Goal: Task Accomplishment & Management: Manage account settings

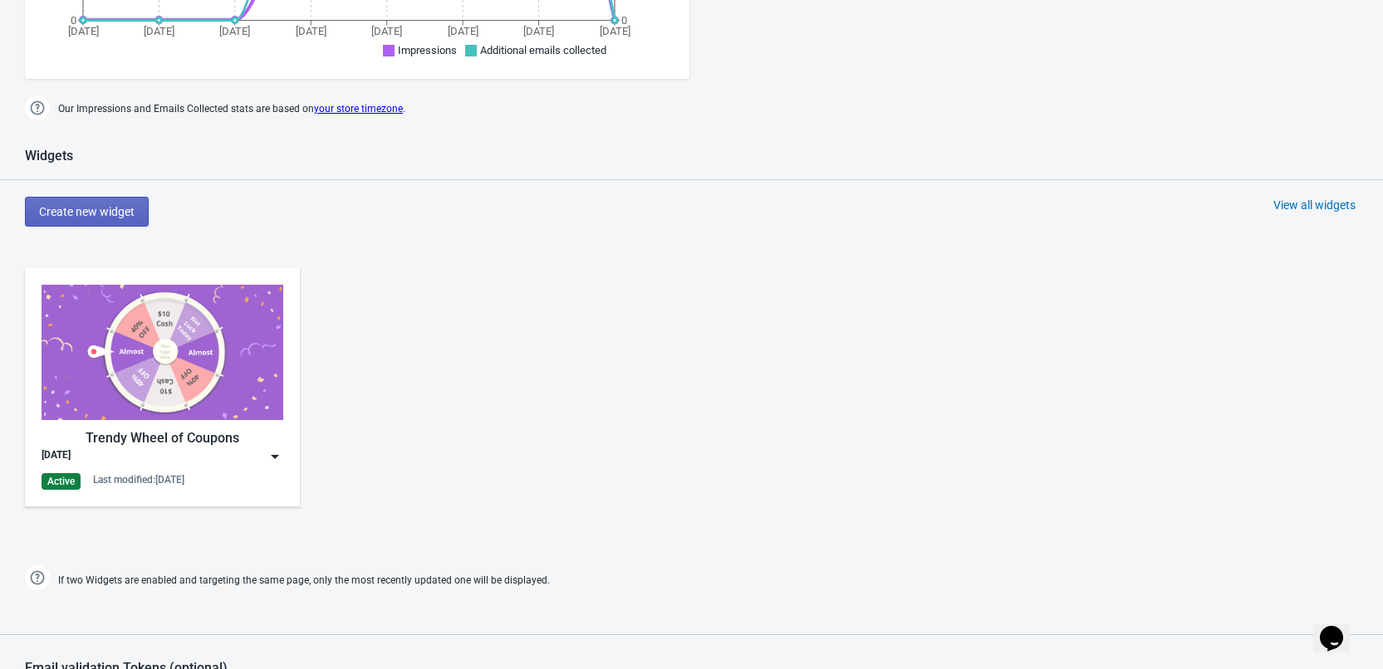
scroll to position [747, 0]
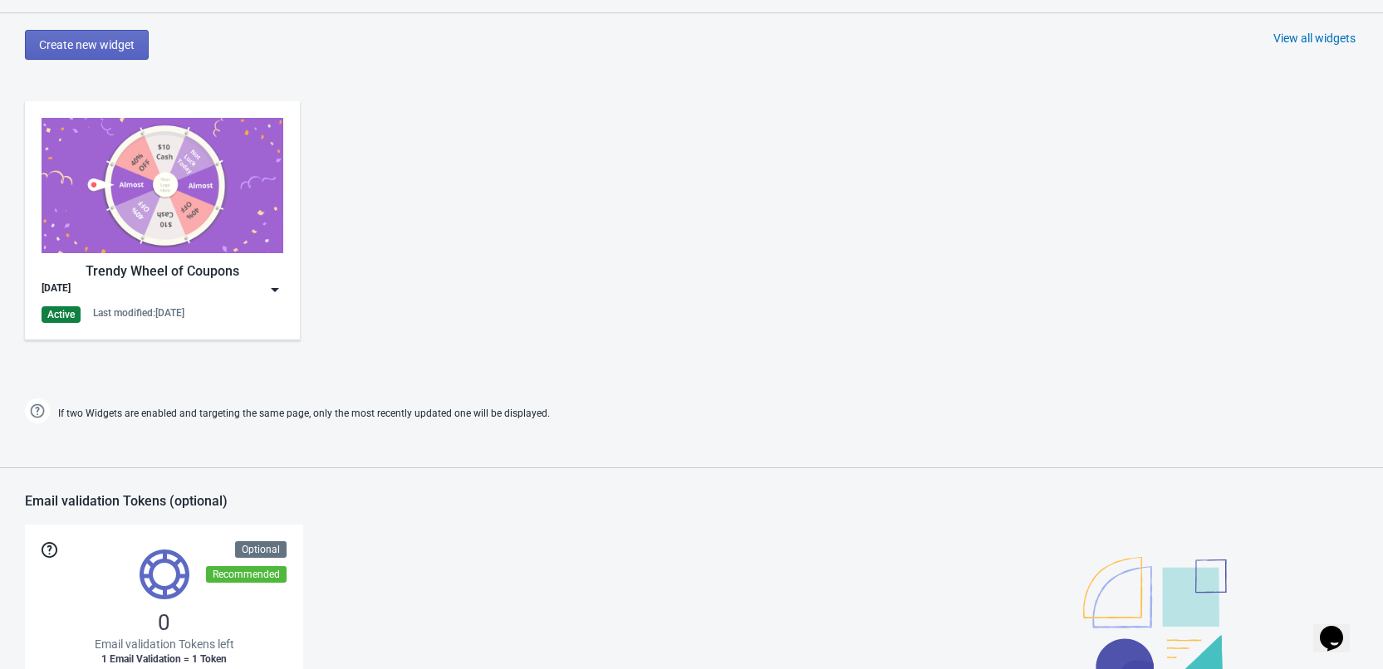
click at [280, 291] on img at bounding box center [275, 290] width 17 height 17
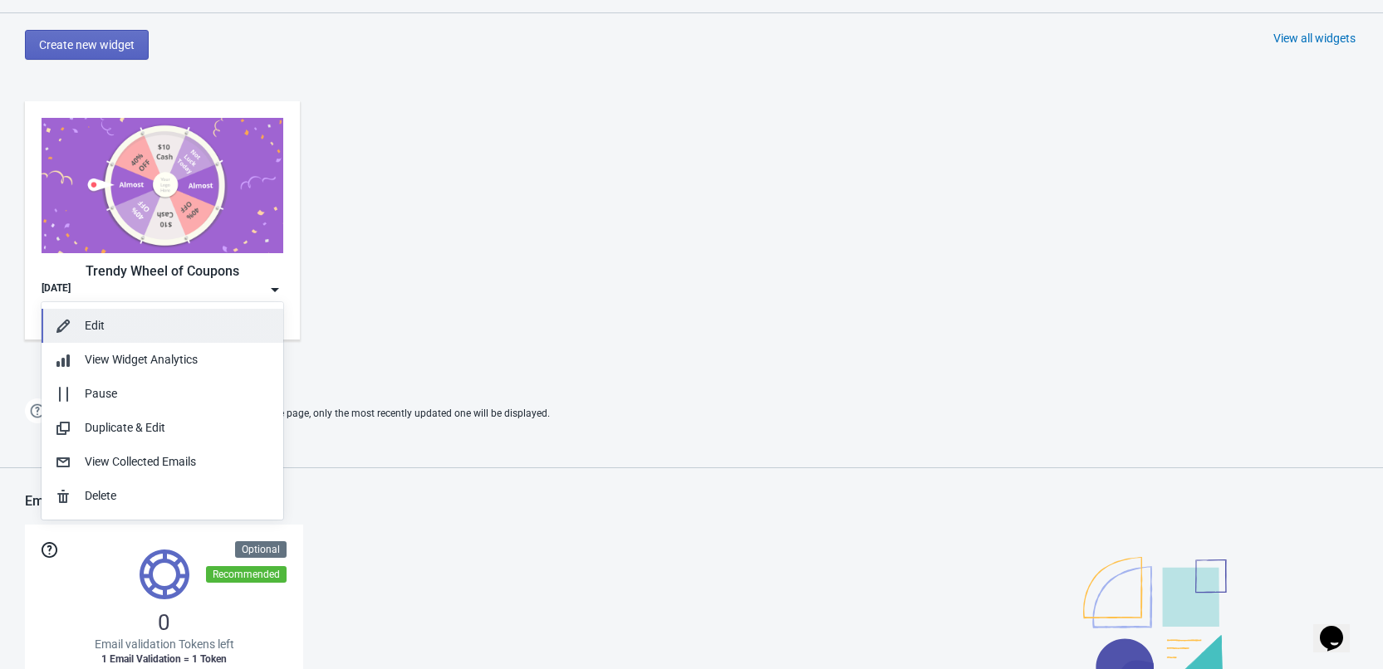
click at [122, 334] on div "Edit" at bounding box center [177, 325] width 185 height 17
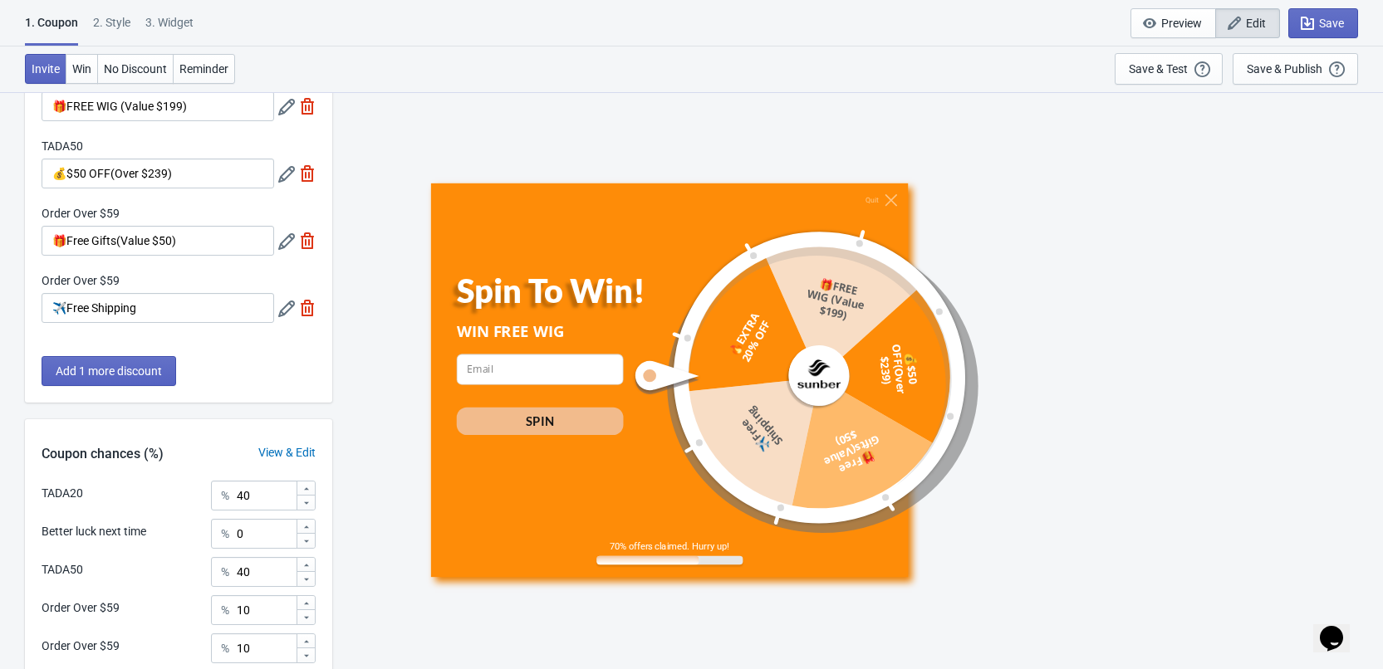
scroll to position [321, 0]
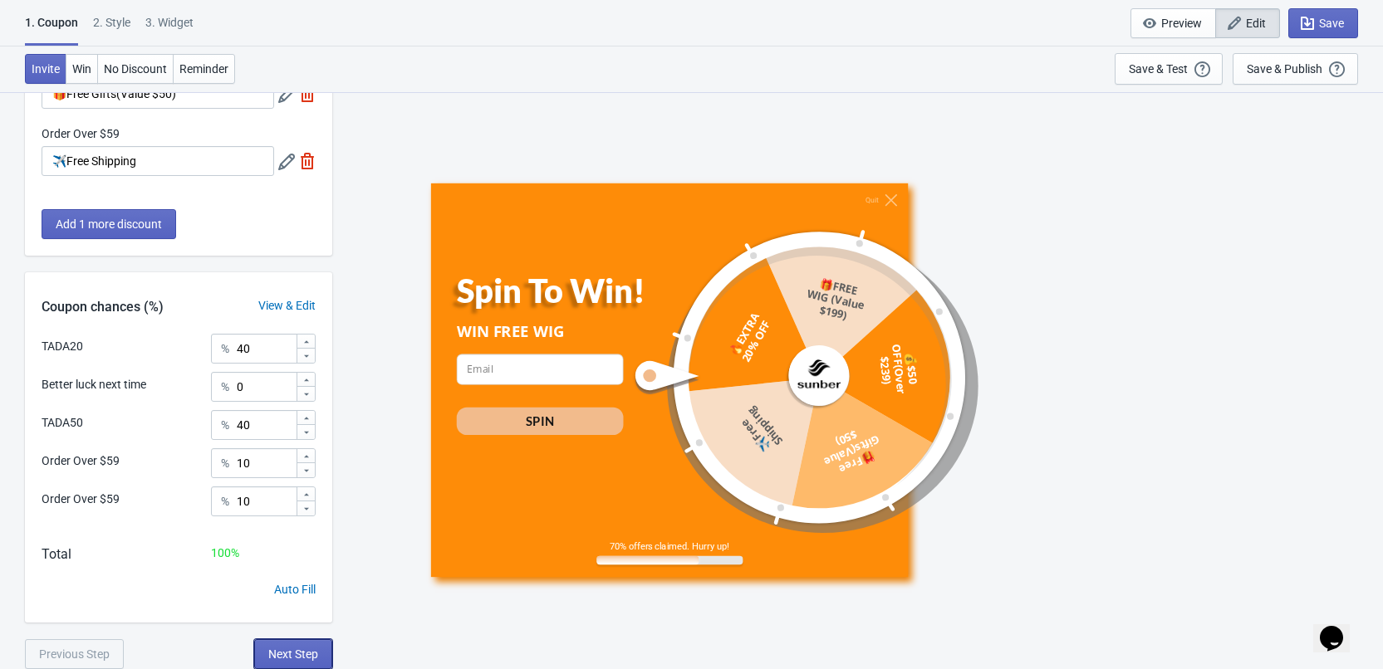
drag, startPoint x: 290, startPoint y: 647, endPoint x: 292, endPoint y: 630, distance: 16.8
click at [290, 648] on span "Next Step" at bounding box center [293, 654] width 50 height 13
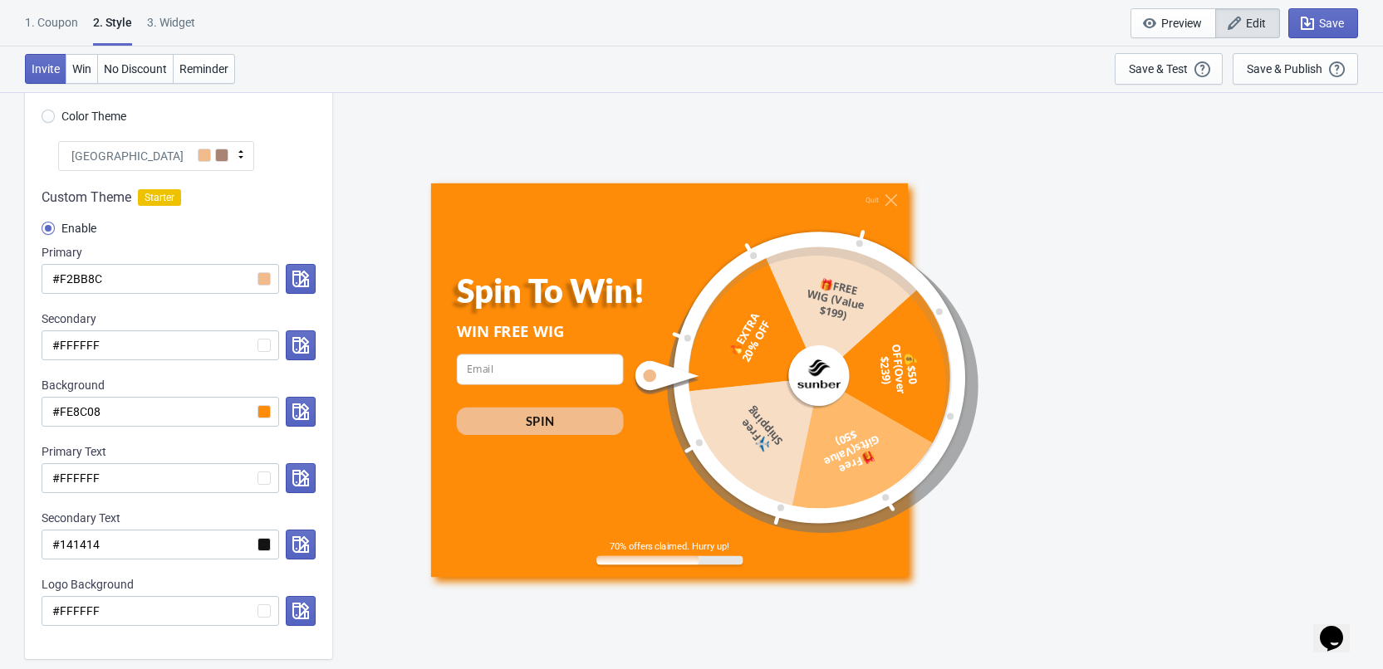
scroll to position [0, 0]
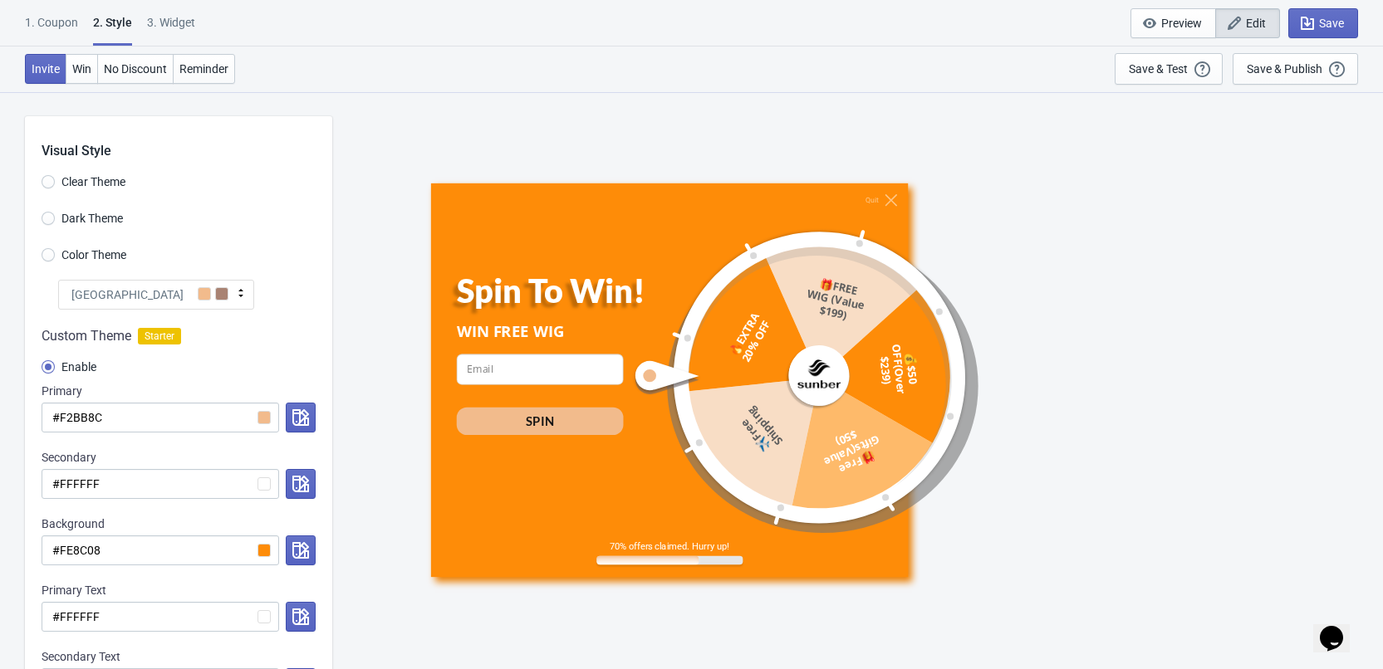
click at [59, 256] on label "Color Theme" at bounding box center [84, 254] width 85 height 23
click at [55, 256] on input "Color Theme" at bounding box center [48, 263] width 13 height 30
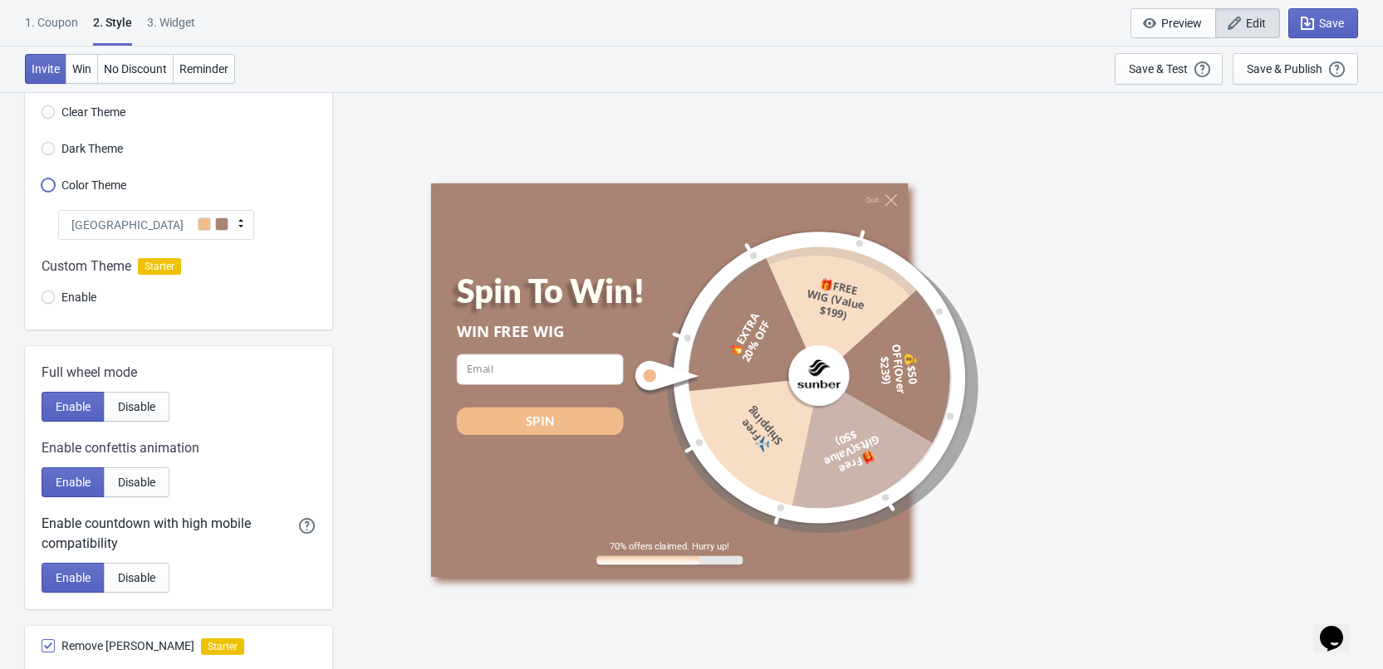
scroll to position [166, 0]
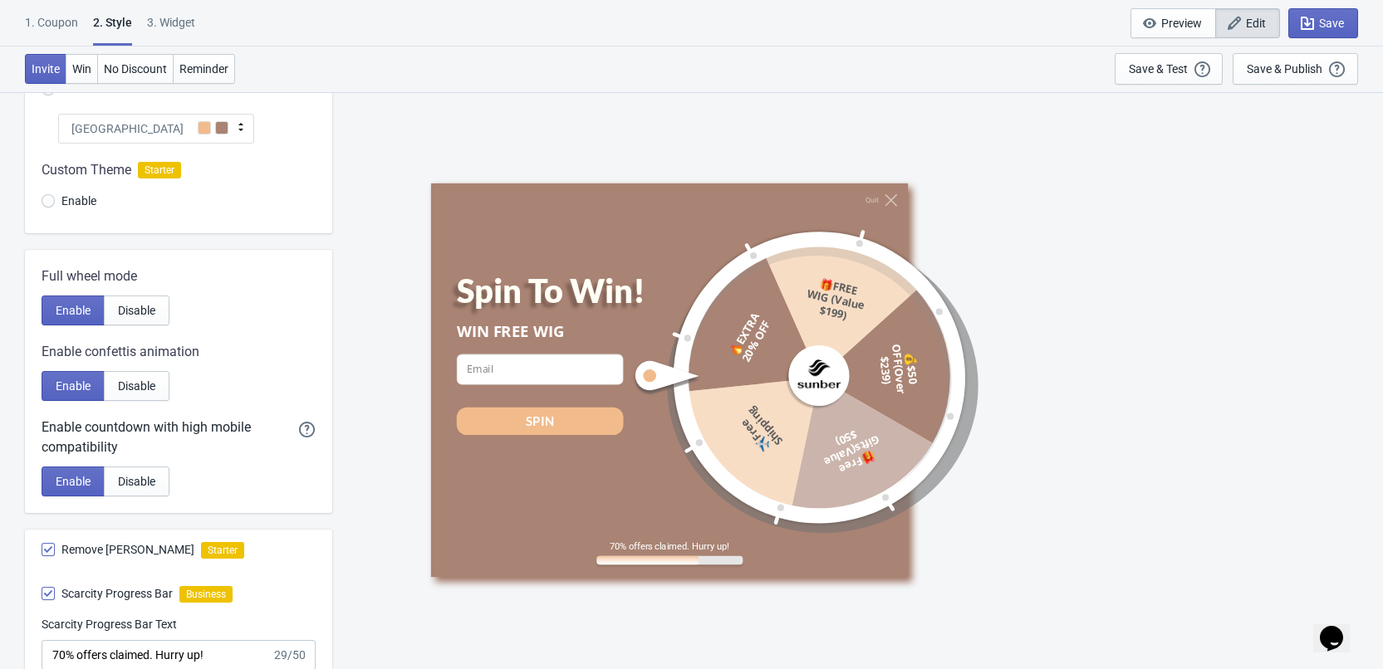
click at [213, 124] on div "[GEOGRAPHIC_DATA]" at bounding box center [156, 129] width 196 height 30
radio input "true"
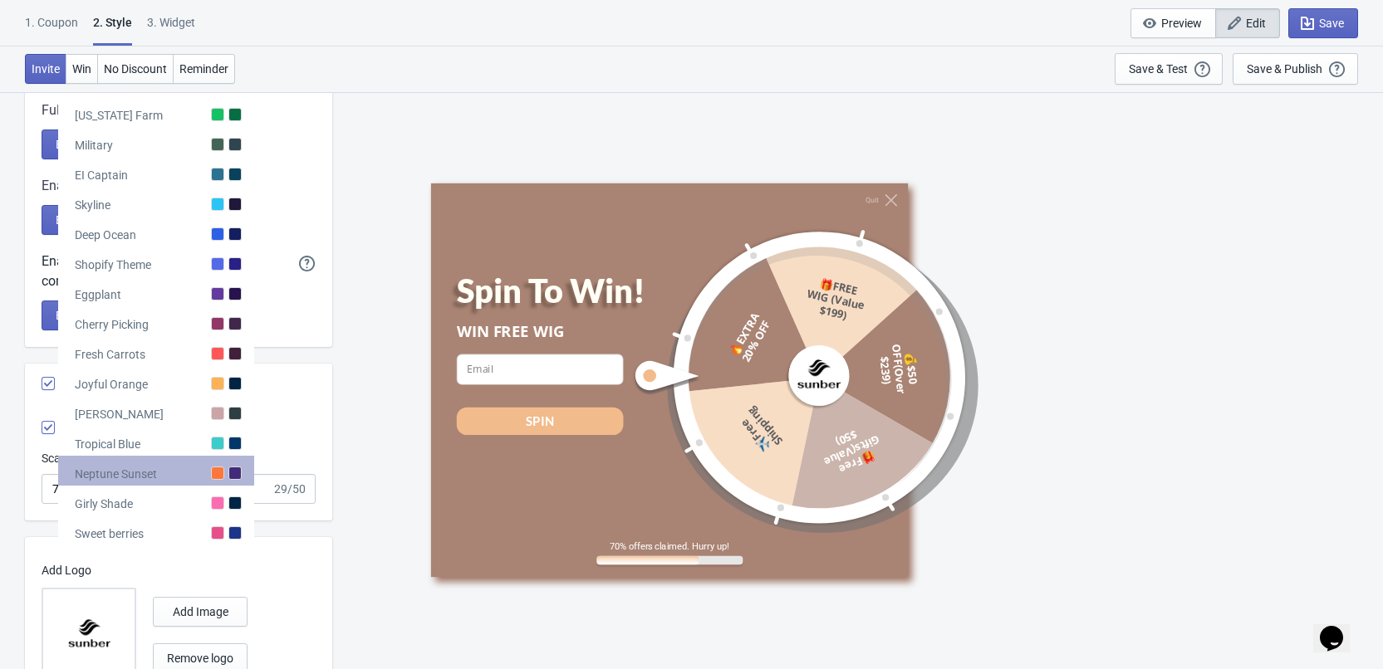
scroll to position [0, 0]
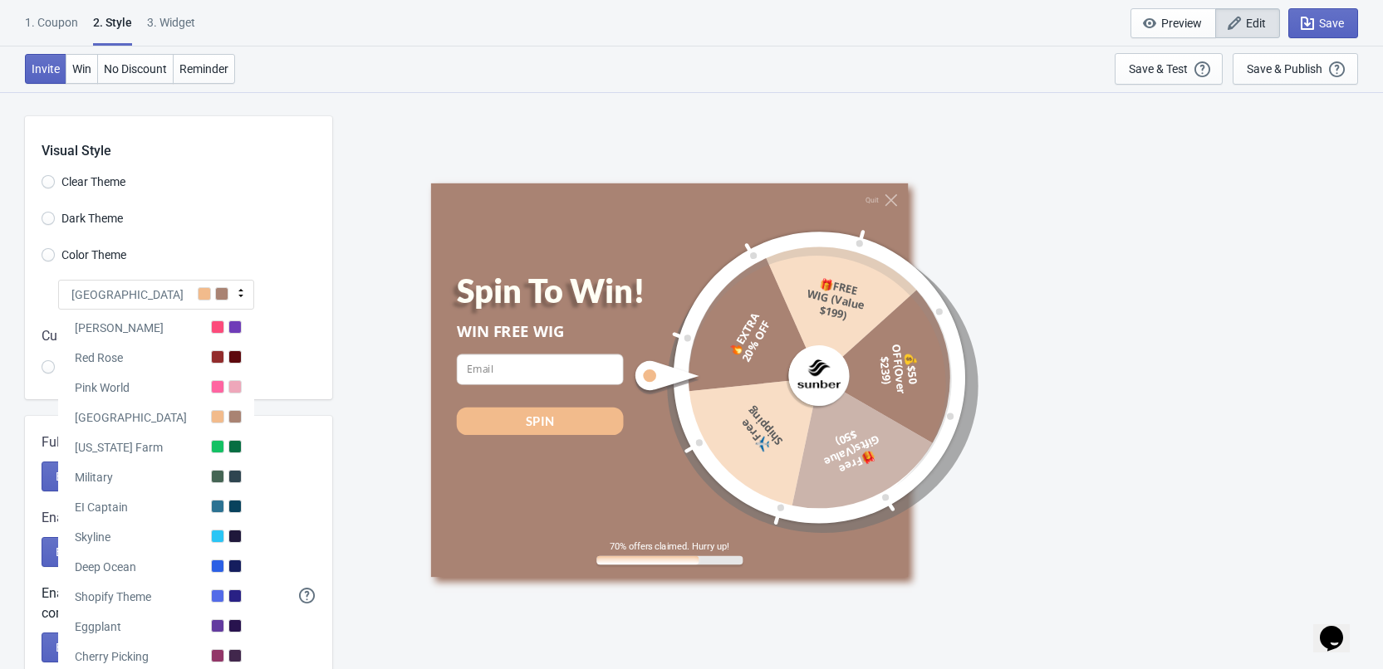
click at [225, 217] on div "Dark Theme" at bounding box center [187, 220] width 291 height 27
click at [42, 367] on input "Enable" at bounding box center [48, 375] width 13 height 30
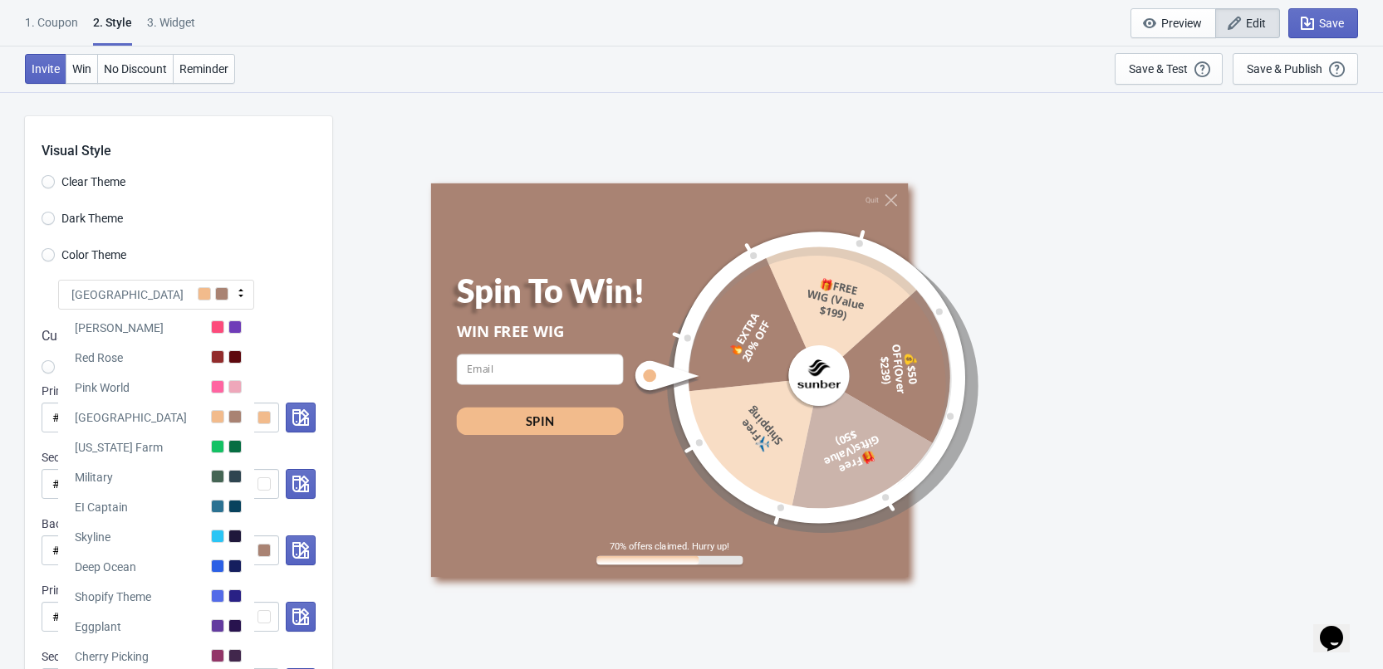
click at [303, 267] on div "Color Theme" at bounding box center [187, 256] width 291 height 27
click at [252, 291] on div "[GEOGRAPHIC_DATA]" at bounding box center [156, 295] width 196 height 30
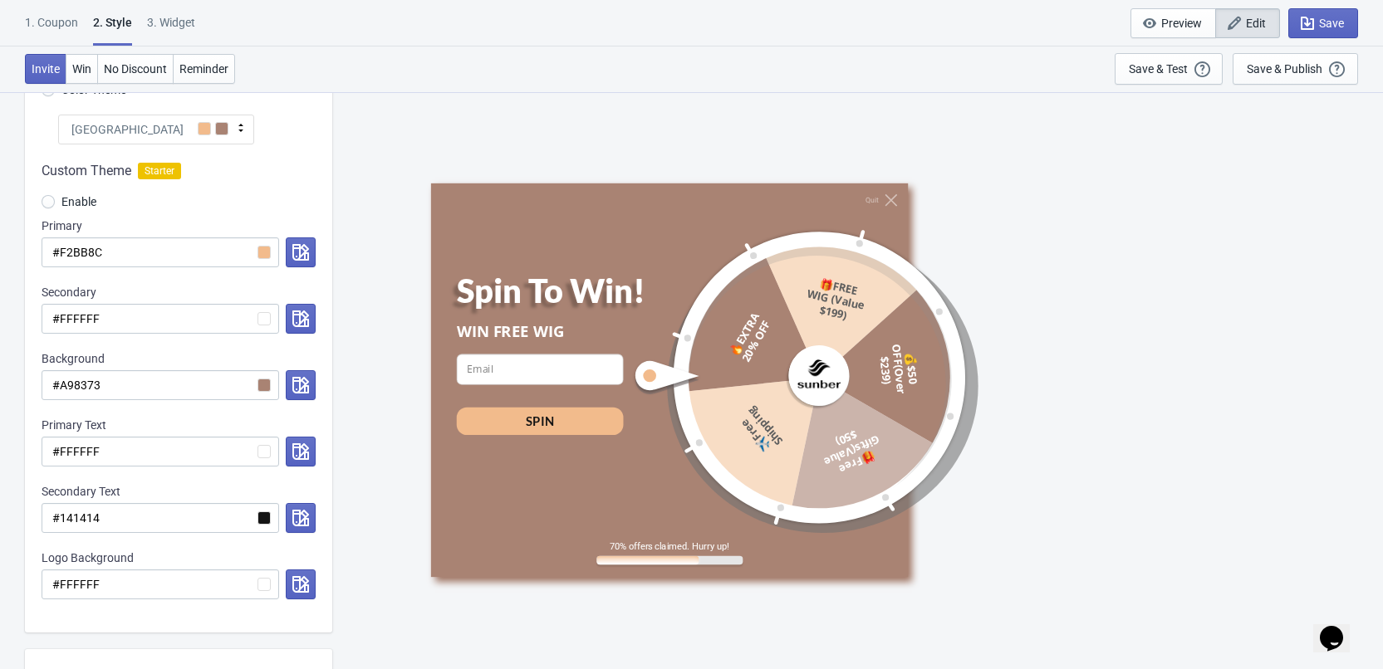
scroll to position [166, 0]
click at [135, 250] on input "#F2BB8C" at bounding box center [161, 252] width 238 height 30
click at [208, 133] on span at bounding box center [204, 127] width 13 height 13
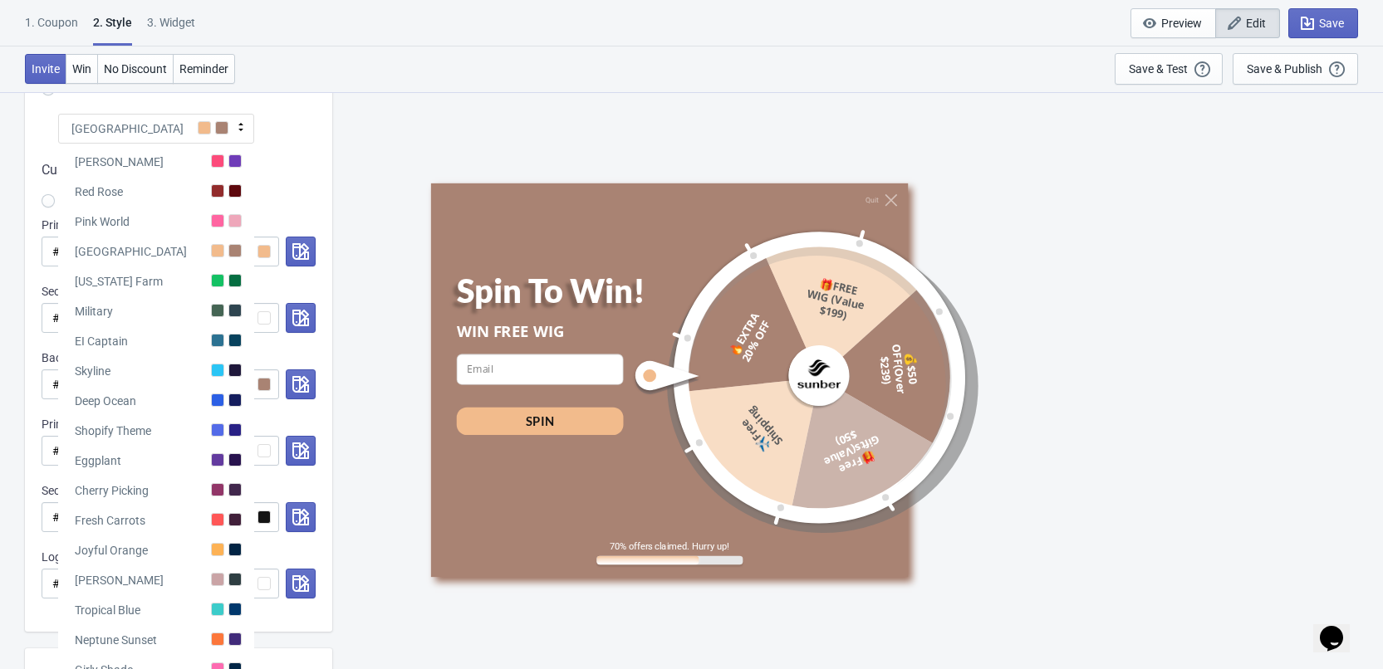
click at [208, 133] on span at bounding box center [204, 127] width 13 height 13
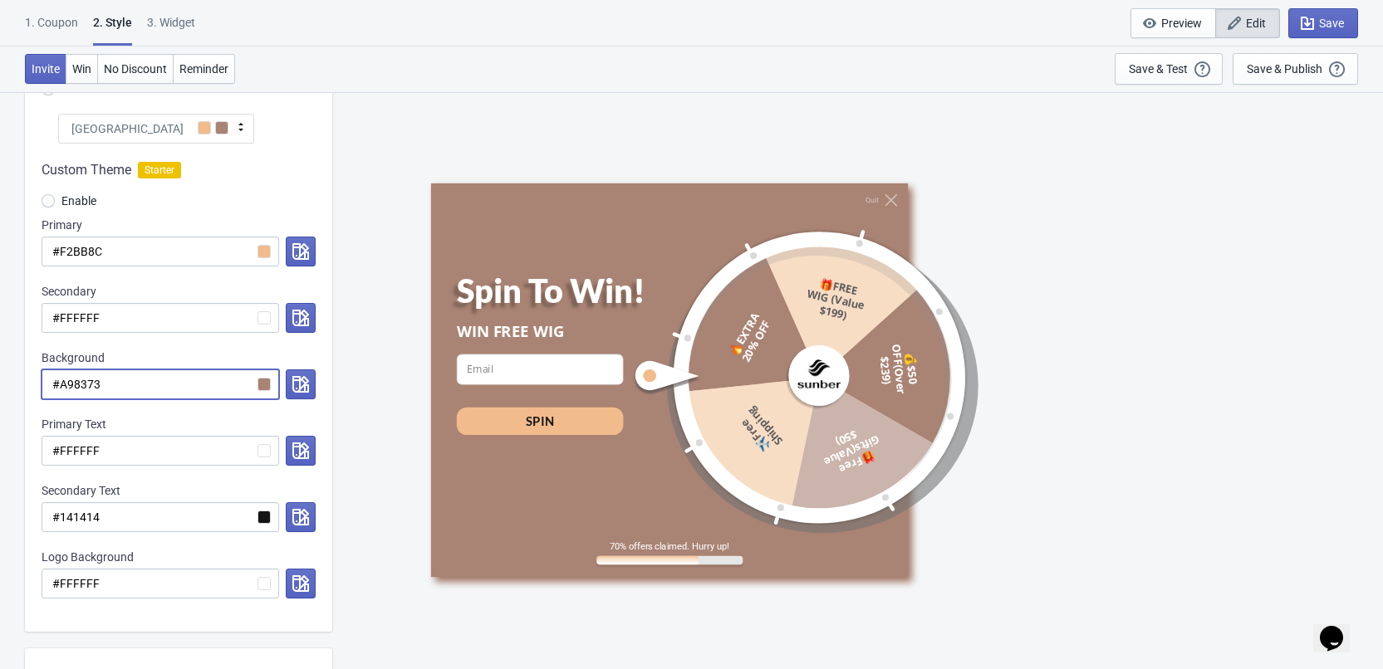
click at [176, 380] on input "#A98373" at bounding box center [161, 385] width 238 height 30
paste input "CDEF65"
radio input "true"
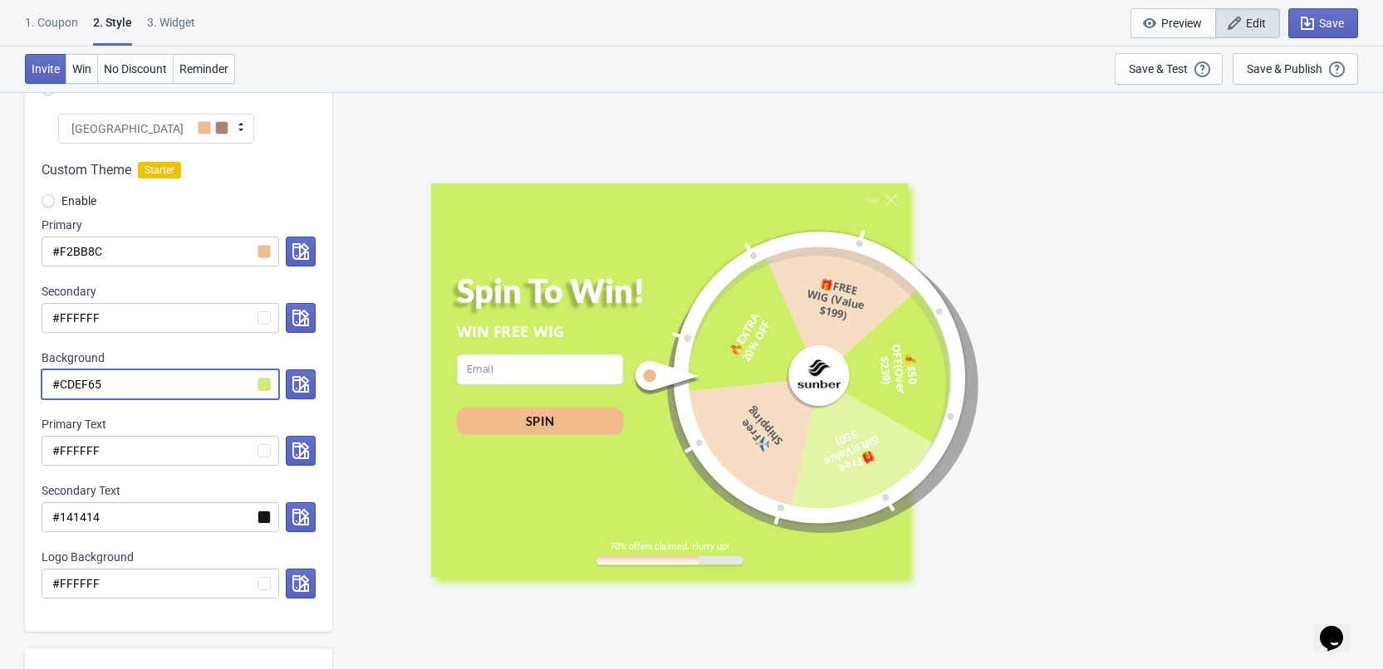
type input "#CDEF65"
click at [145, 269] on div "Custom Theme Starter Enable Primary #F2BB8C Secondary #FFFFFF Background #CDEF6…" at bounding box center [178, 388] width 307 height 488
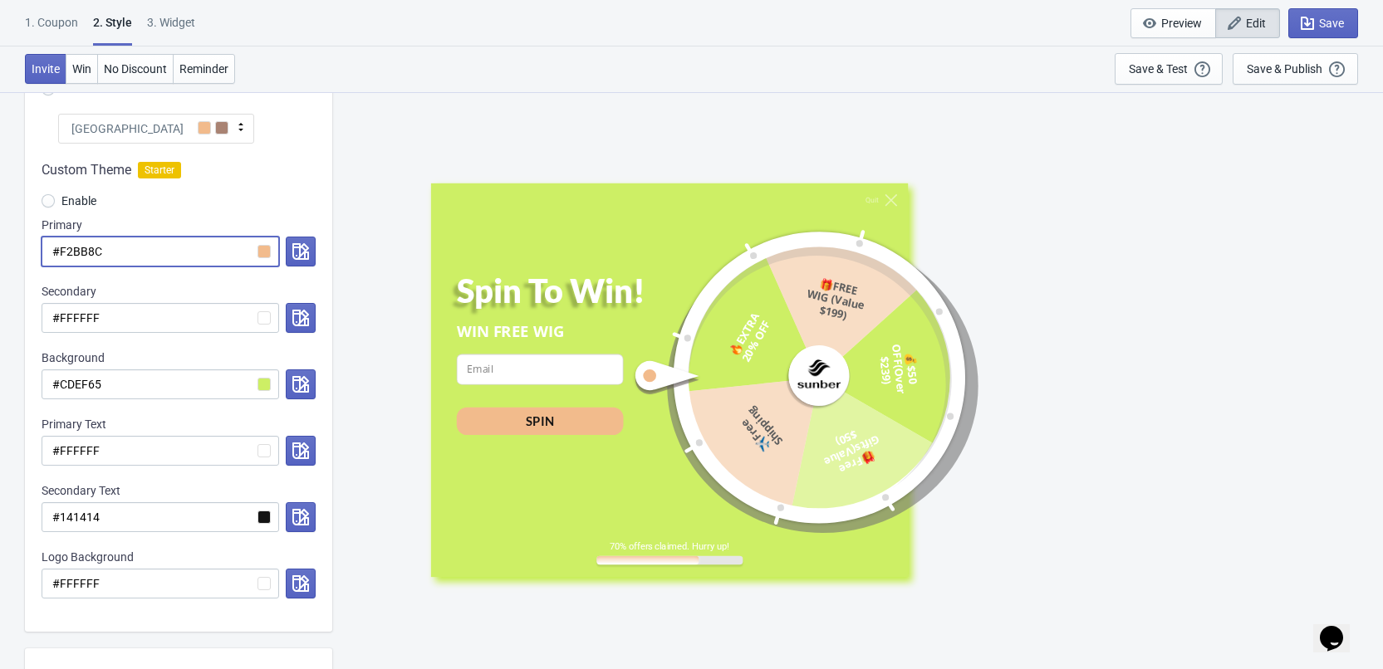
click at [140, 256] on input "#F2BB8C" at bounding box center [161, 252] width 238 height 30
click at [130, 253] on input "#F2BB8C" at bounding box center [161, 252] width 238 height 30
paste input "45C1FD"
radio input "true"
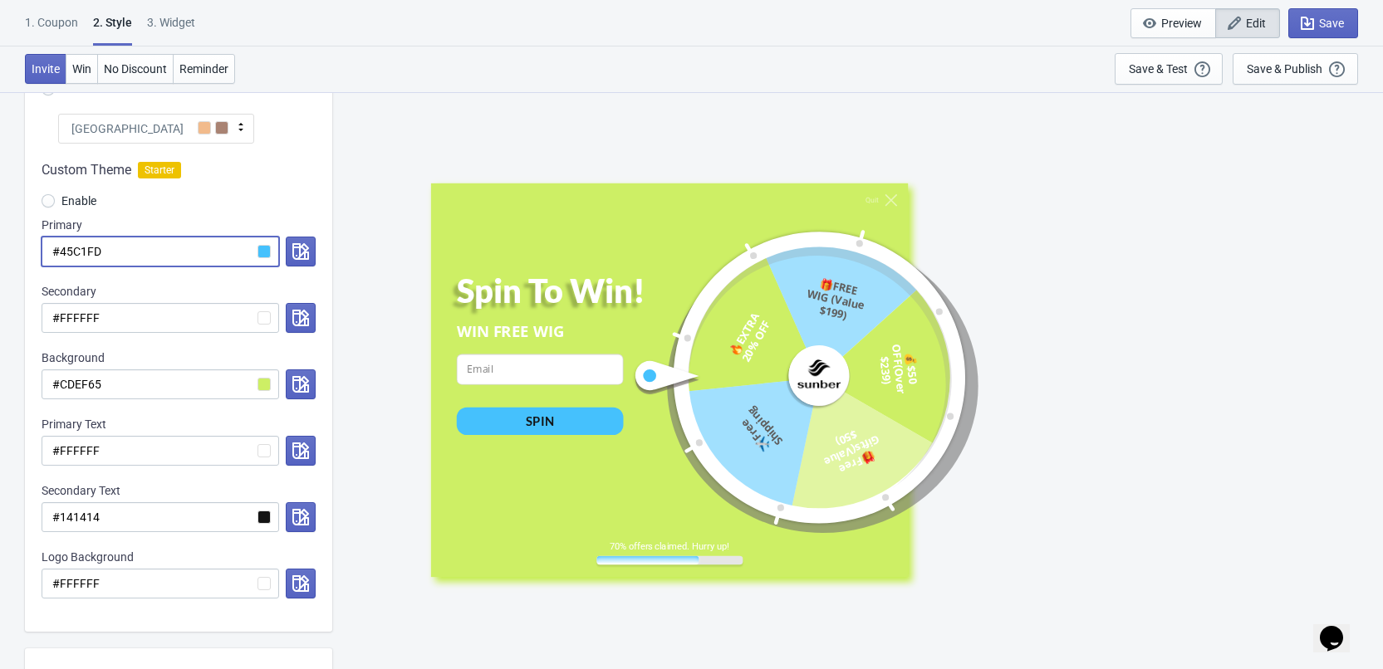
type input "#45C1FD"
click at [146, 451] on input "#FFFFFF" at bounding box center [161, 451] width 238 height 30
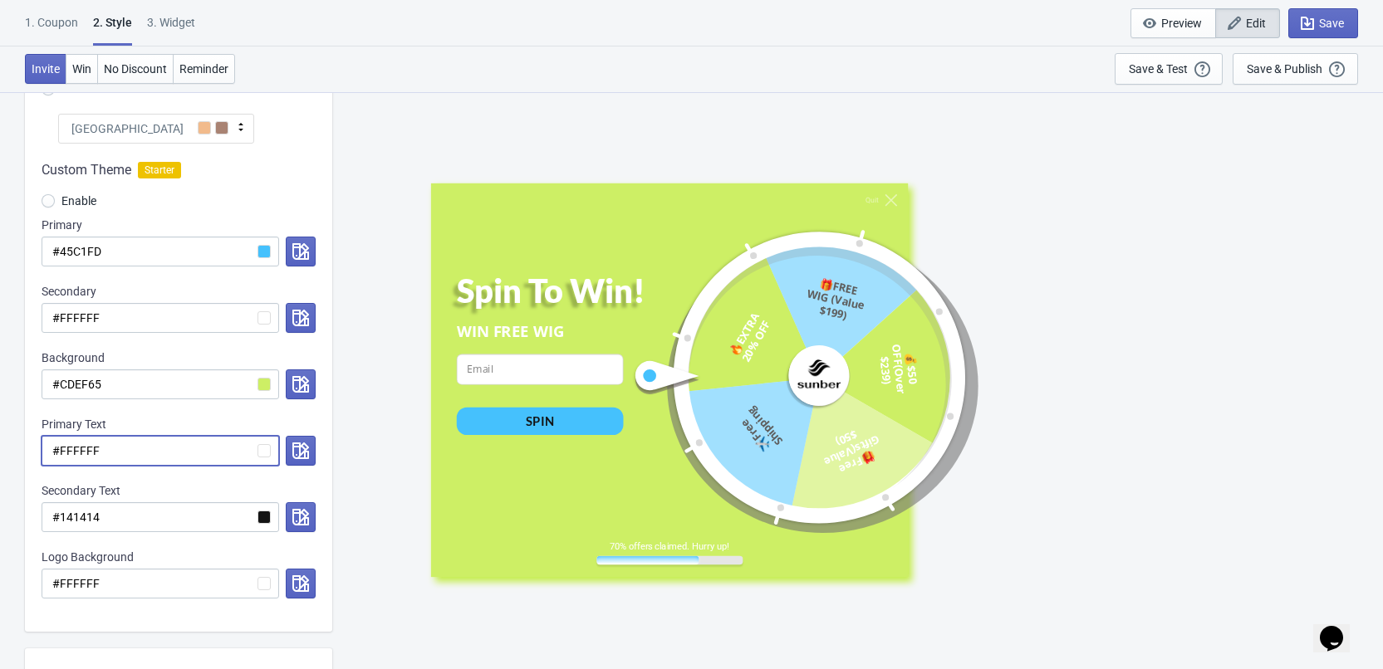
click at [146, 451] on input "#FFFFFF" at bounding box center [161, 451] width 238 height 30
paste input "000000"
radio input "true"
type input "#000000"
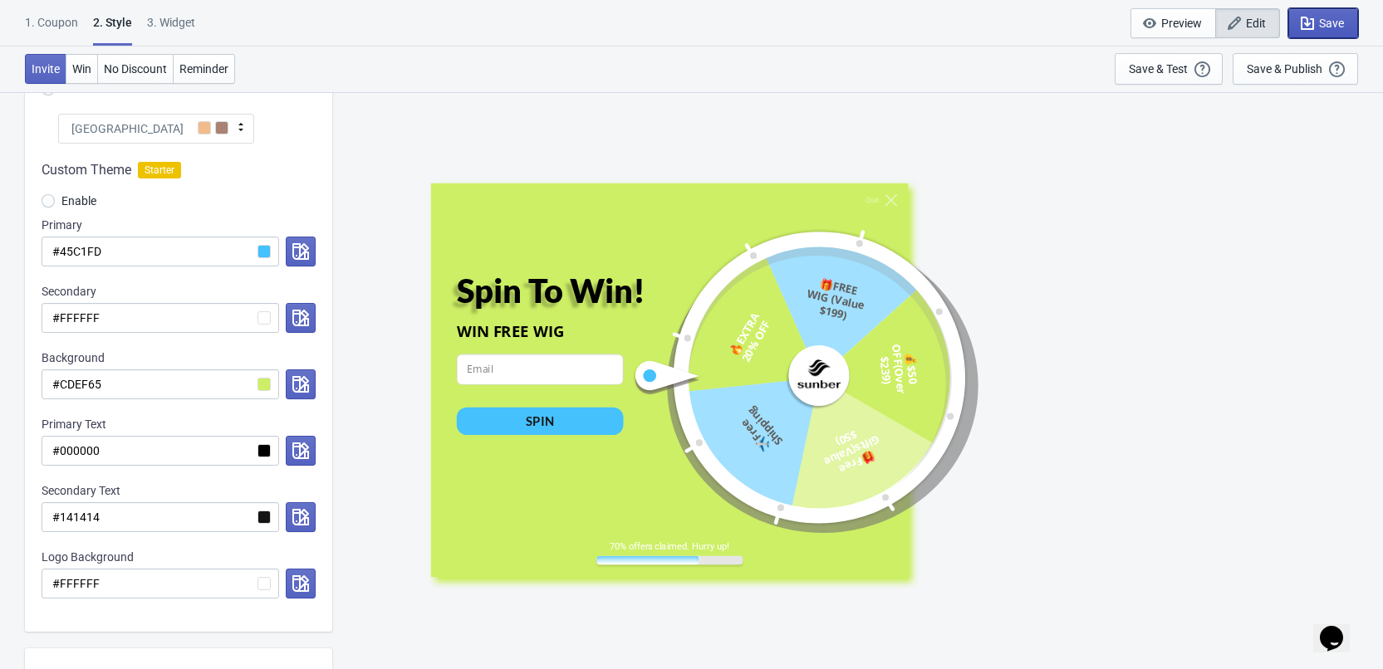
click at [1341, 25] on span "Save" at bounding box center [1331, 23] width 25 height 13
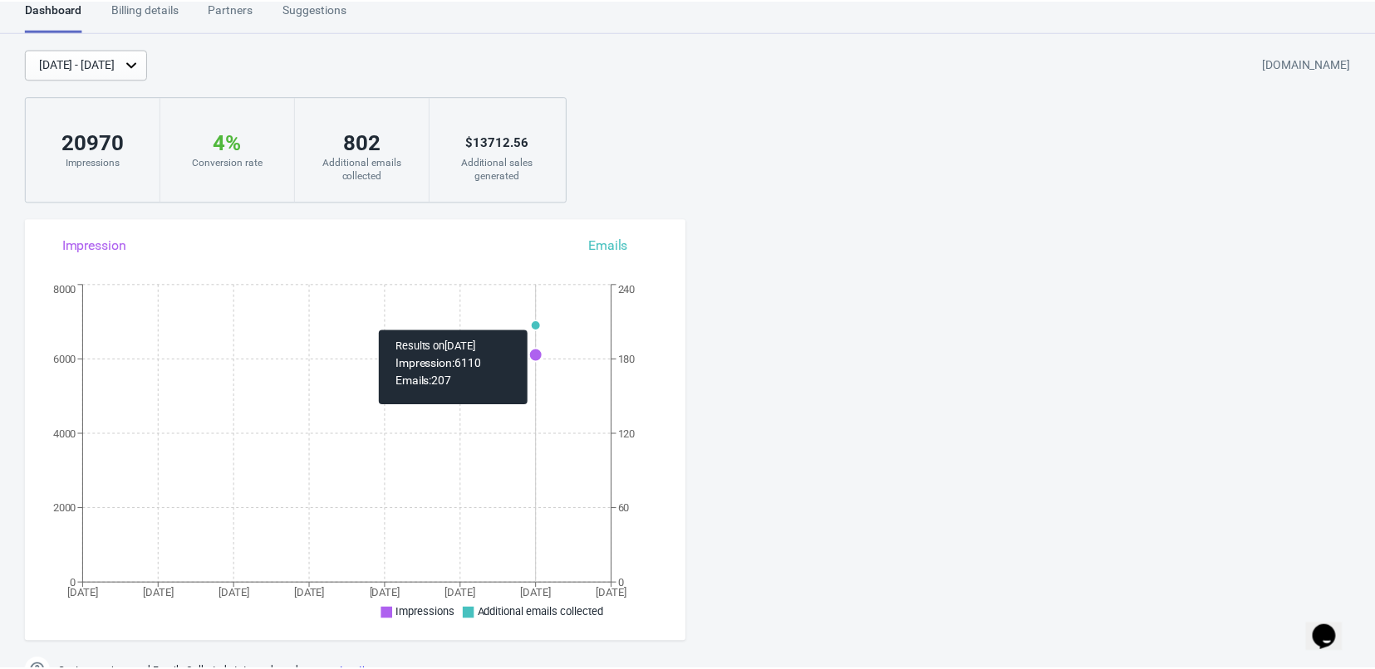
scroll to position [91, 0]
